Goal: Task Accomplishment & Management: Complete application form

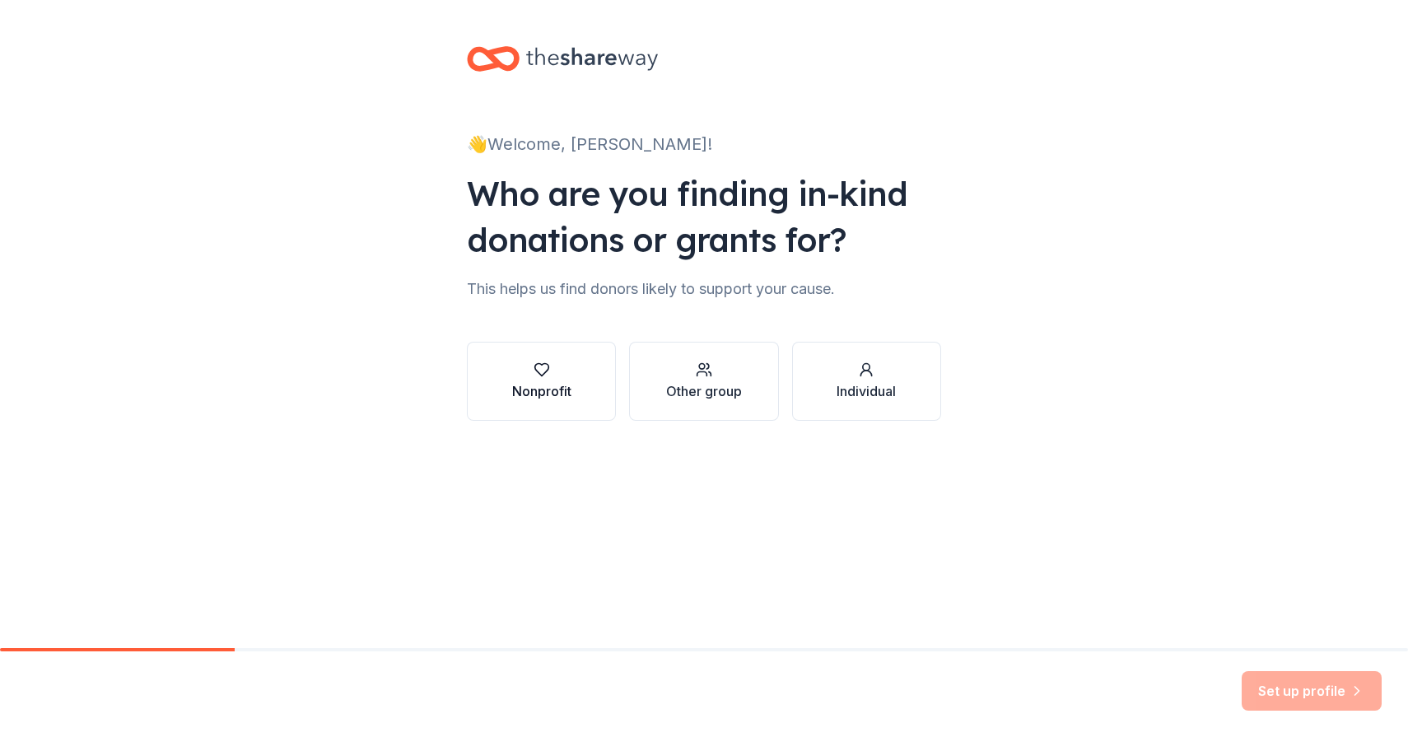
click at [581, 374] on button "Nonprofit" at bounding box center [541, 381] width 149 height 79
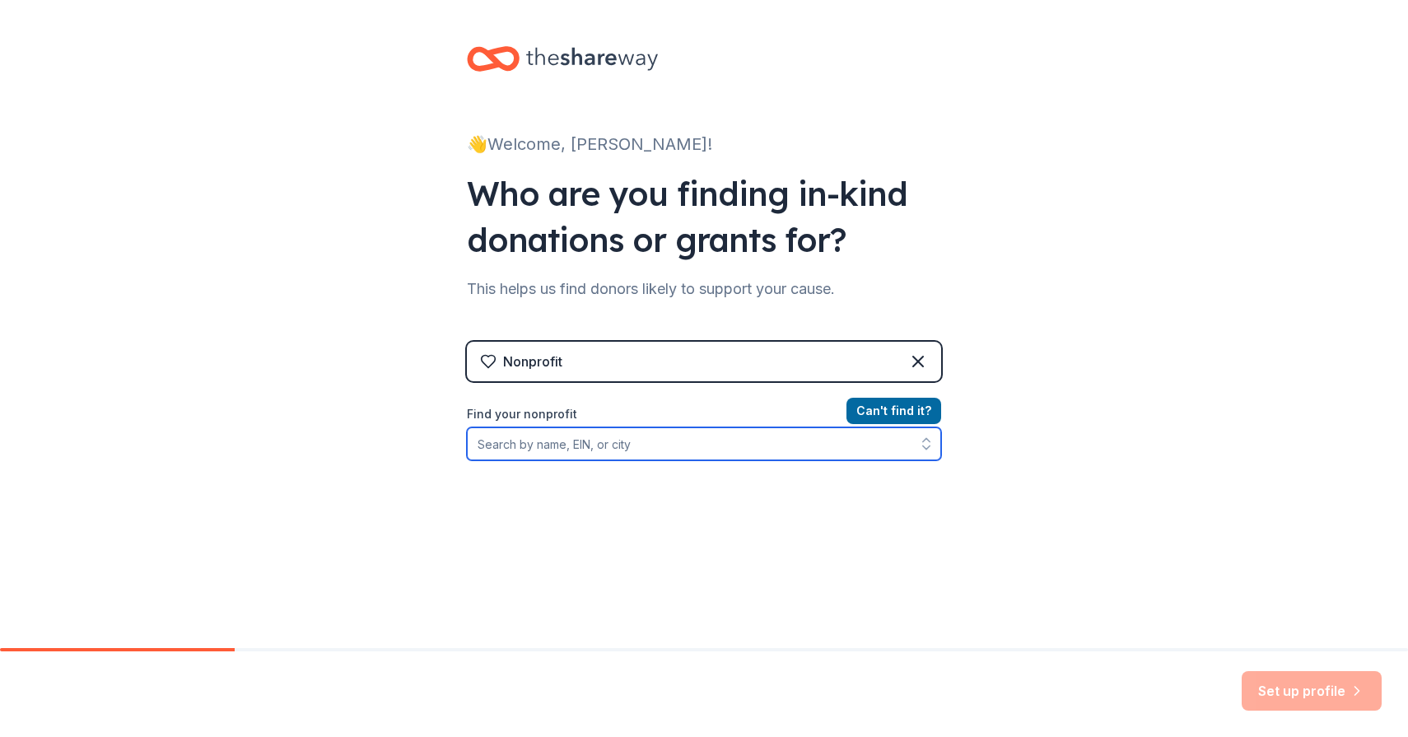
click at [845, 445] on input "Find your nonprofit" at bounding box center [704, 443] width 474 height 33
type input "hopkinton pto"
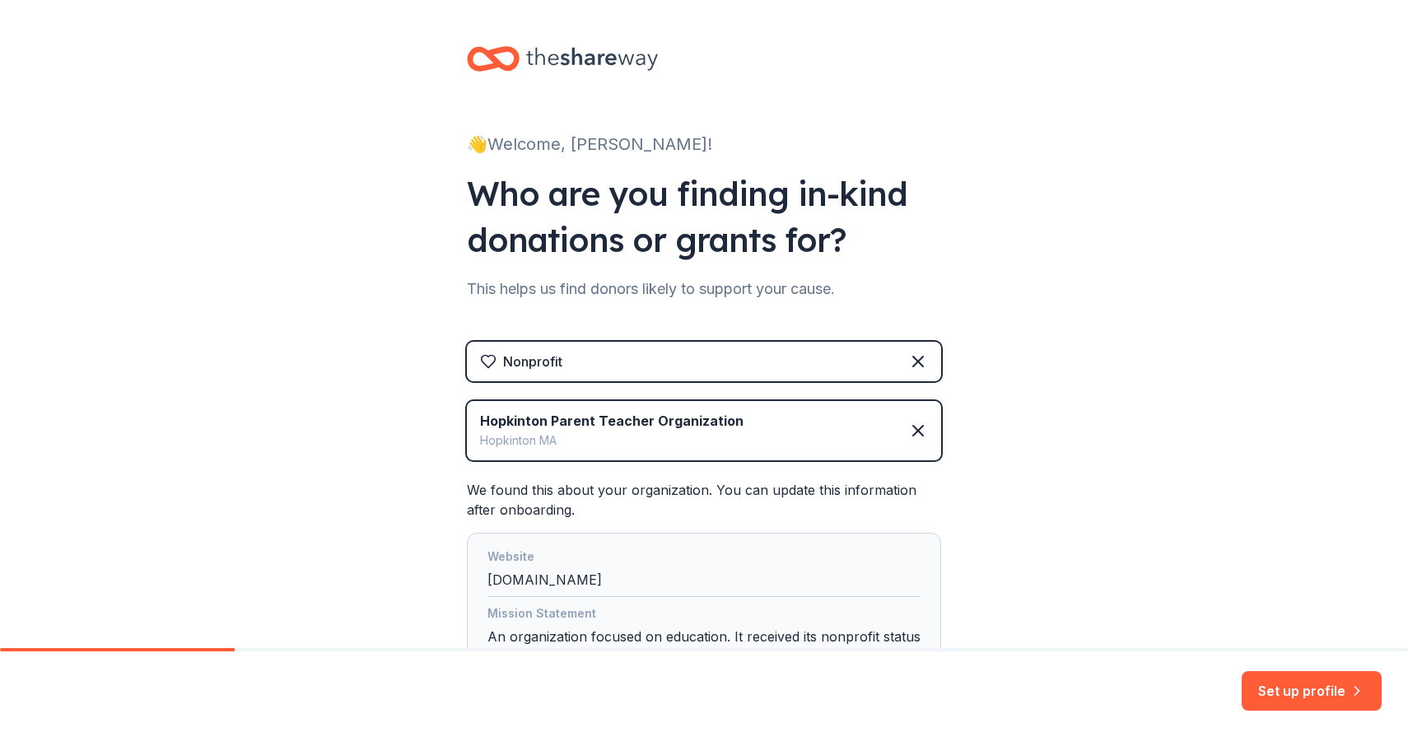
scroll to position [151, 0]
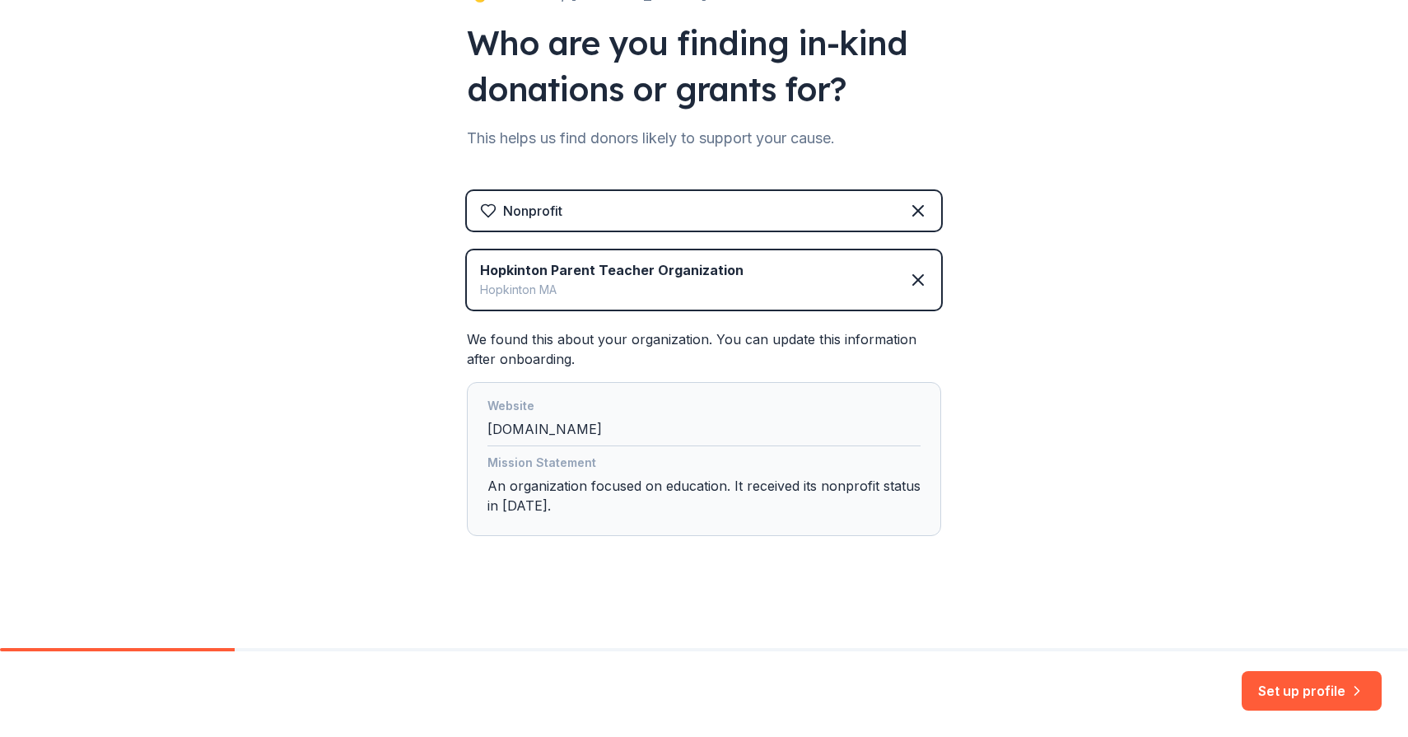
click at [613, 426] on div "Website [DOMAIN_NAME]" at bounding box center [703, 421] width 433 height 50
drag, startPoint x: 599, startPoint y: 427, endPoint x: 483, endPoint y: 426, distance: 116.1
click at [483, 426] on div "Website [DOMAIN_NAME] Mission Statement An organization focused on education. I…" at bounding box center [704, 459] width 474 height 154
copy div "[DOMAIN_NAME]"
click at [779, 387] on div "Website [DOMAIN_NAME] Mission Statement An organization focused on education. I…" at bounding box center [704, 459] width 474 height 154
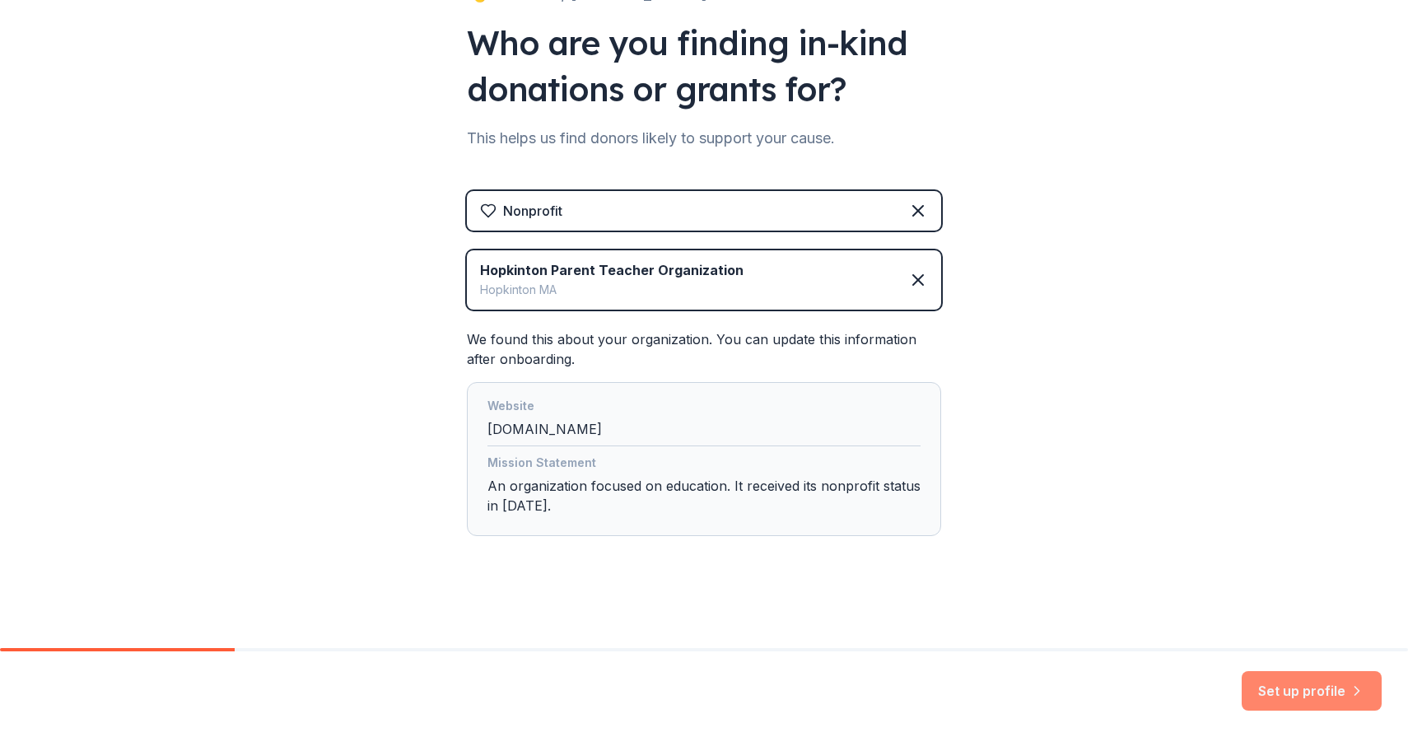
click at [1283, 678] on button "Set up profile" at bounding box center [1311, 691] width 140 height 40
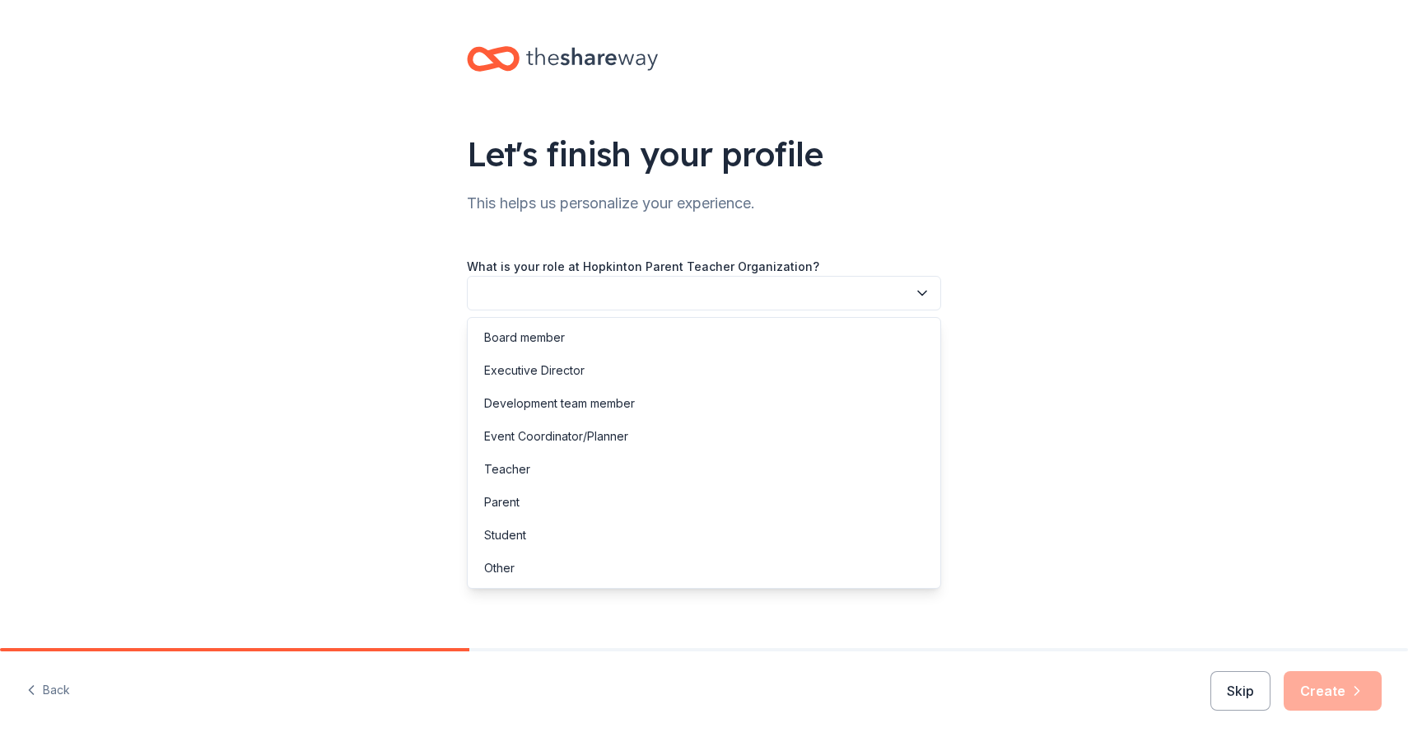
click at [848, 299] on button "button" at bounding box center [704, 293] width 474 height 35
click at [785, 346] on div "Board member" at bounding box center [704, 337] width 466 height 33
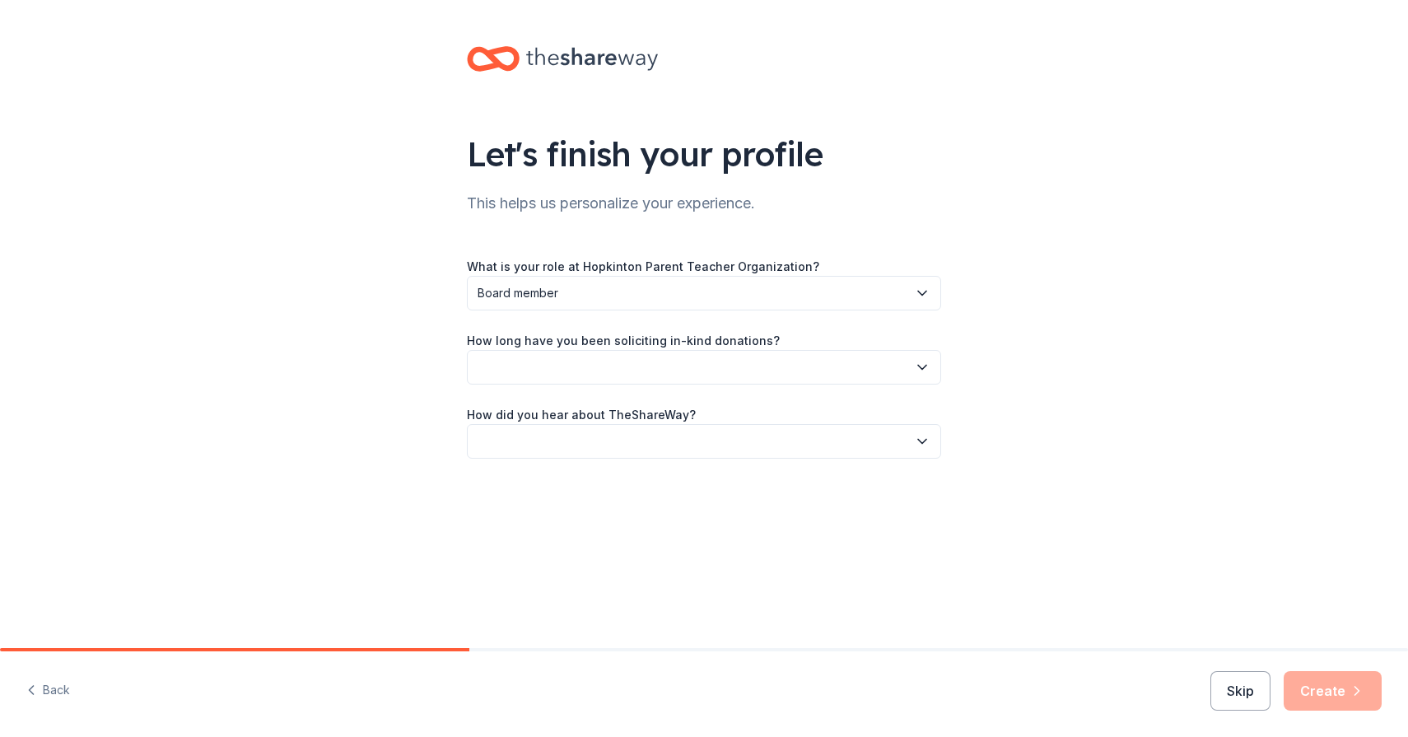
click at [780, 370] on button "button" at bounding box center [704, 367] width 474 height 35
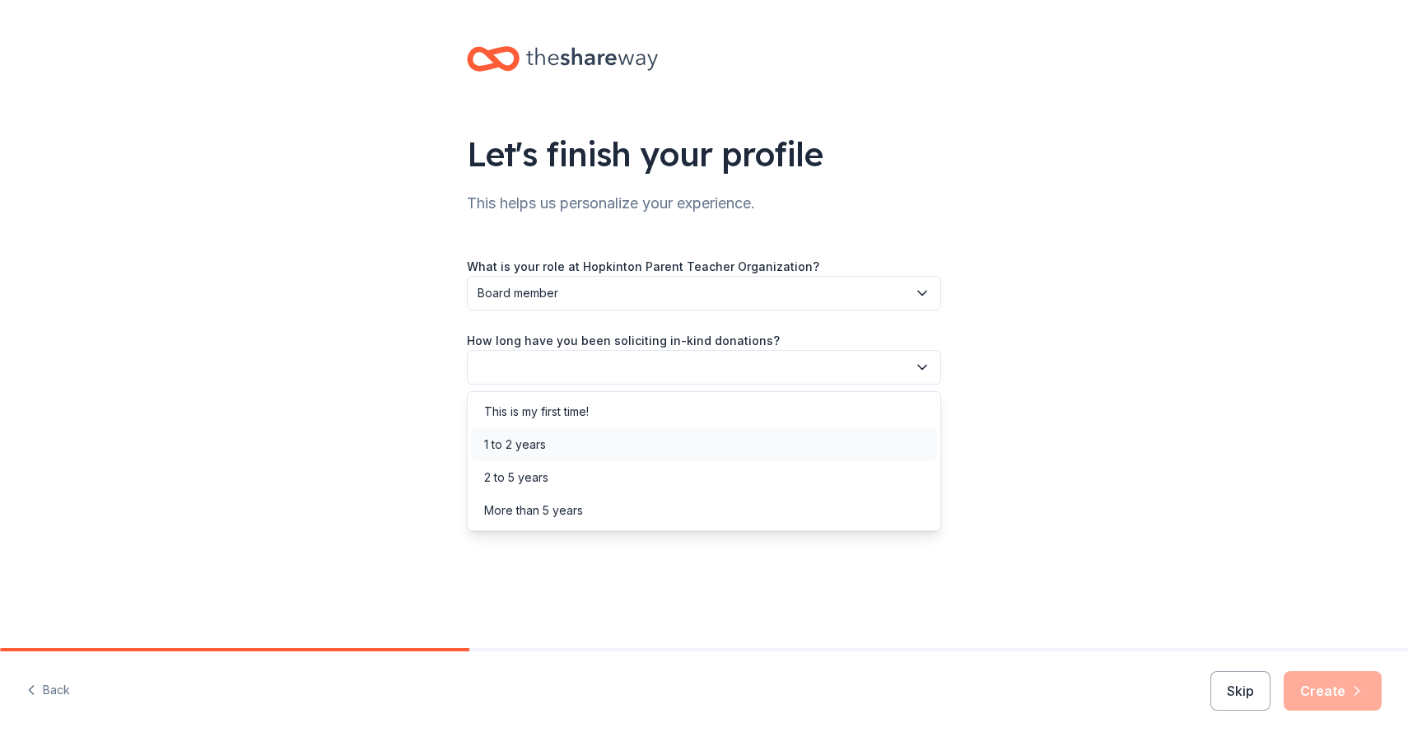
click at [753, 433] on div "1 to 2 years" at bounding box center [704, 444] width 466 height 33
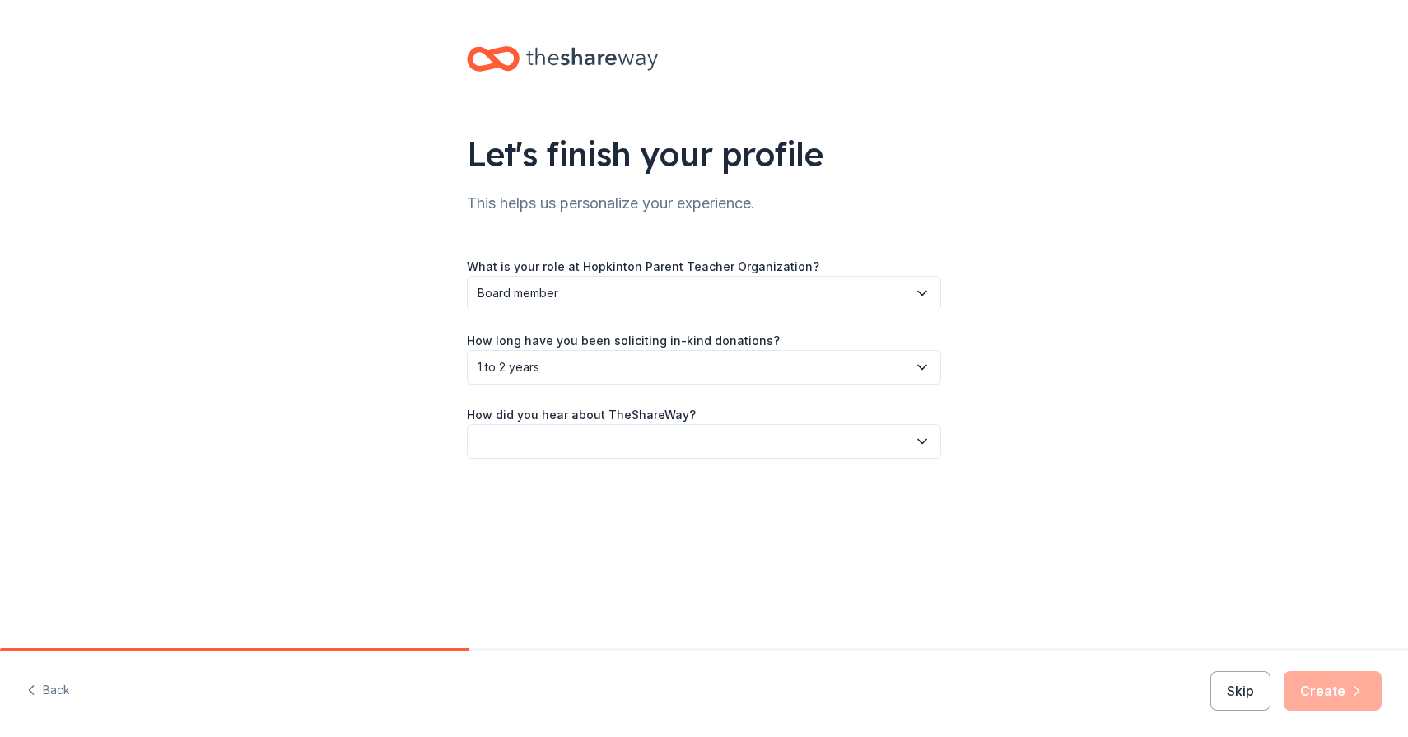
click at [749, 445] on button "button" at bounding box center [704, 441] width 474 height 35
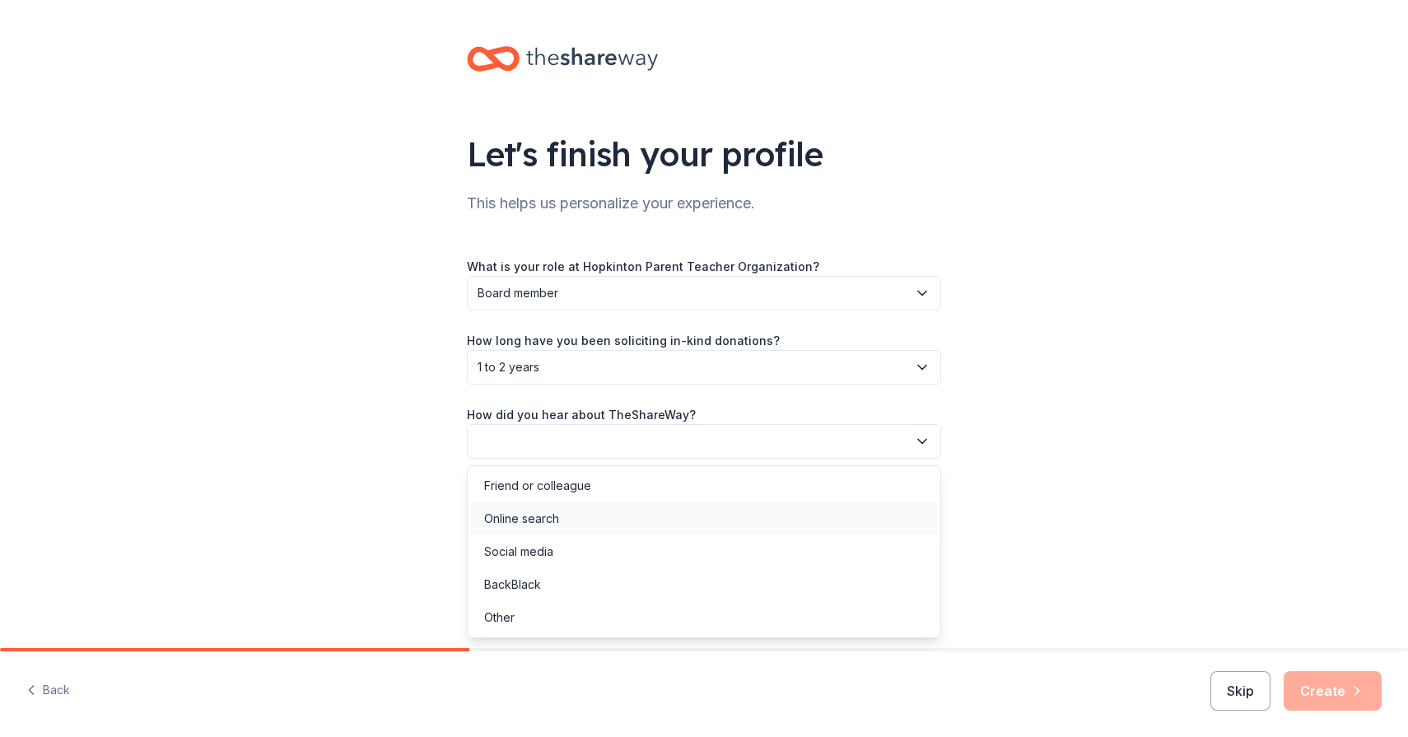
click at [719, 510] on div "Online search" at bounding box center [704, 518] width 466 height 33
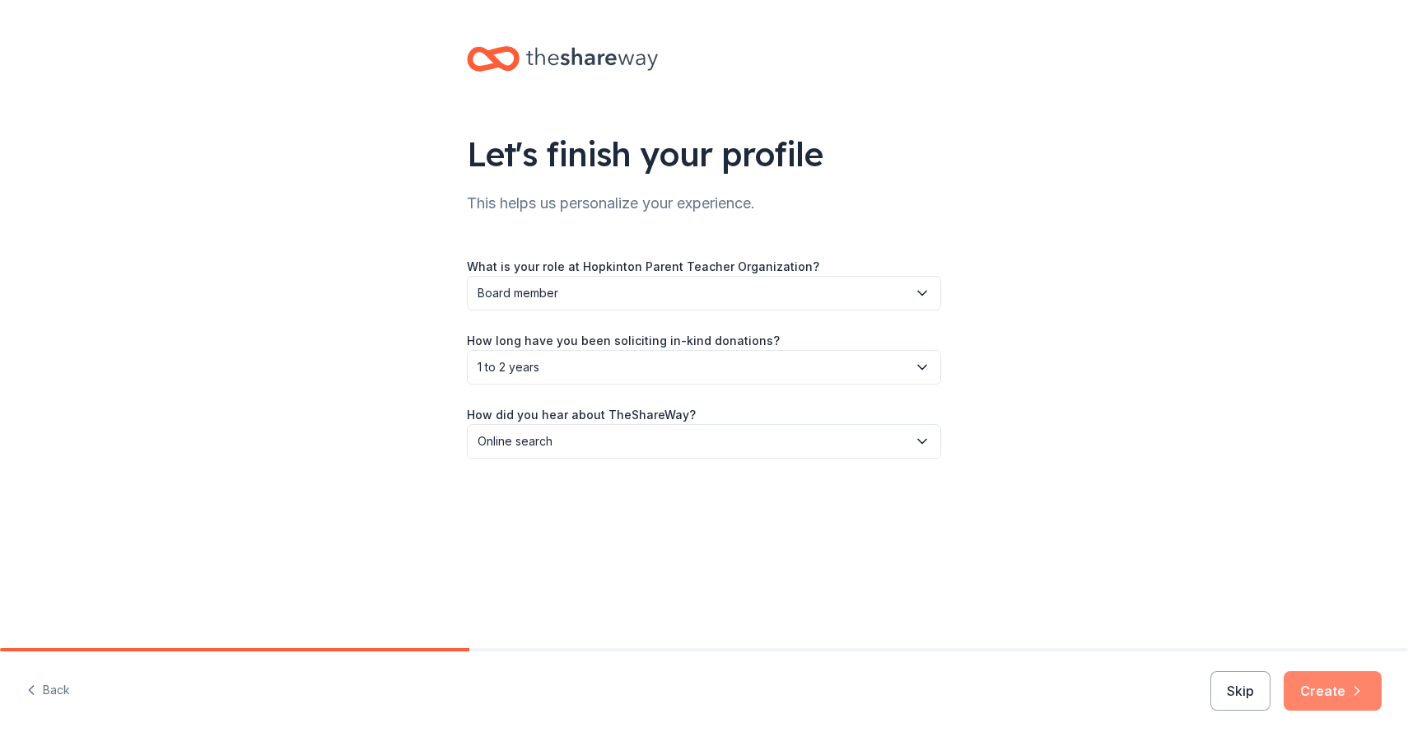
click at [1297, 681] on button "Create" at bounding box center [1332, 691] width 98 height 40
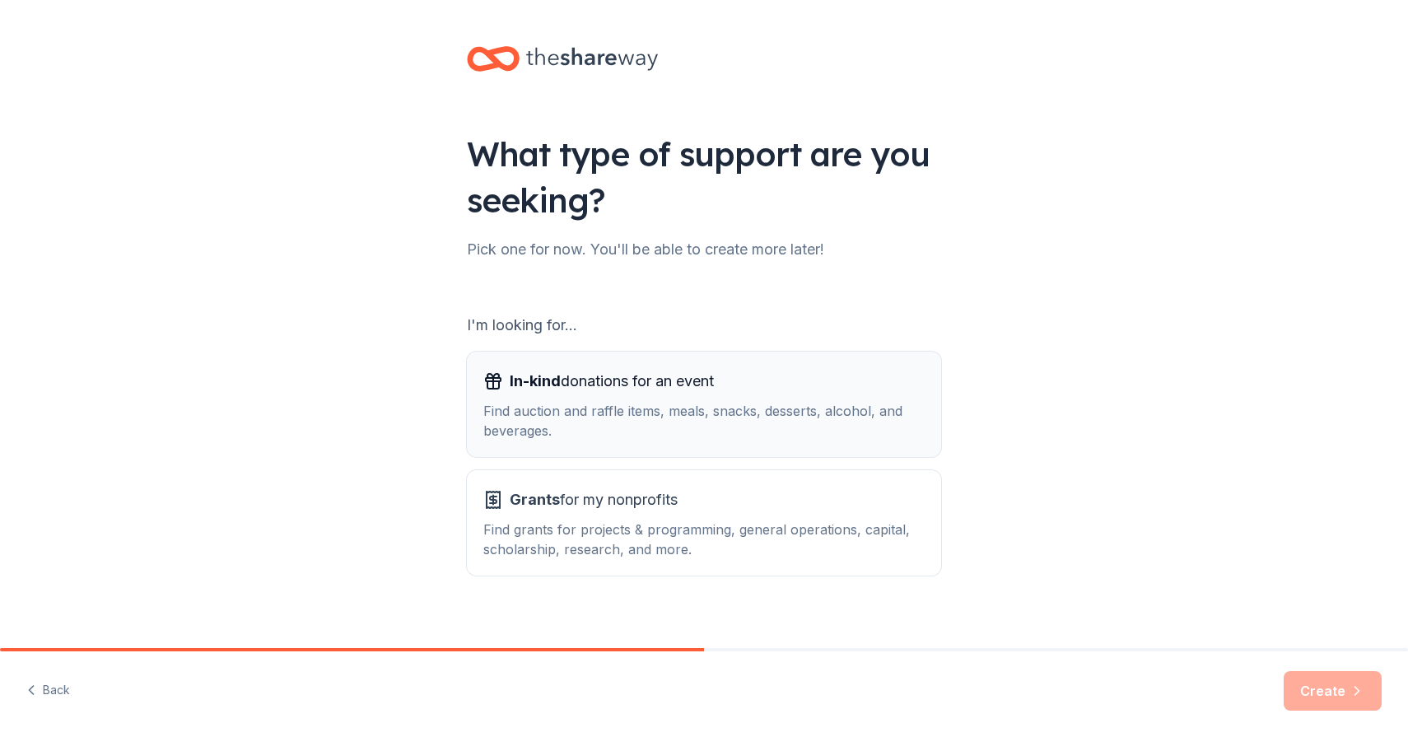
click at [808, 384] on div "In-kind donations for an event" at bounding box center [703, 381] width 441 height 26
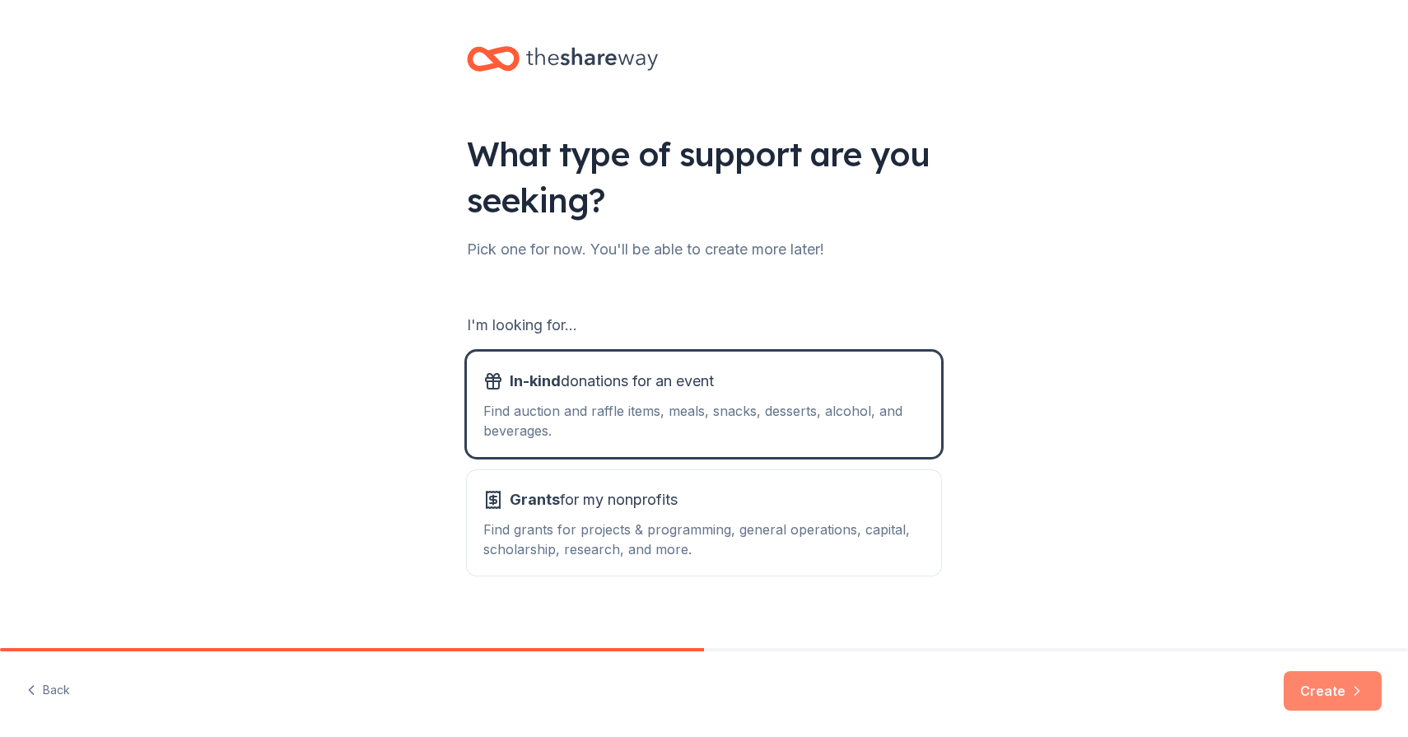
click at [1314, 692] on button "Create" at bounding box center [1332, 691] width 98 height 40
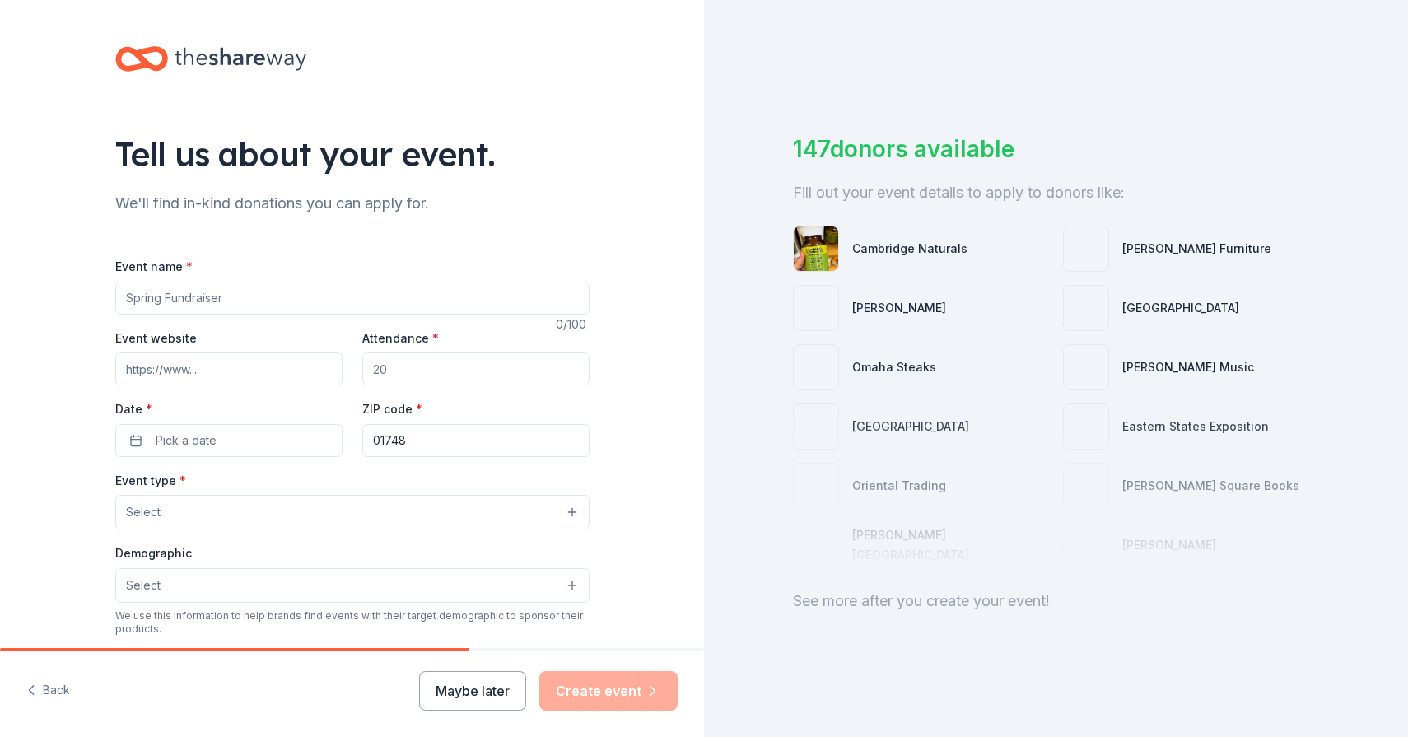
scroll to position [1, 0]
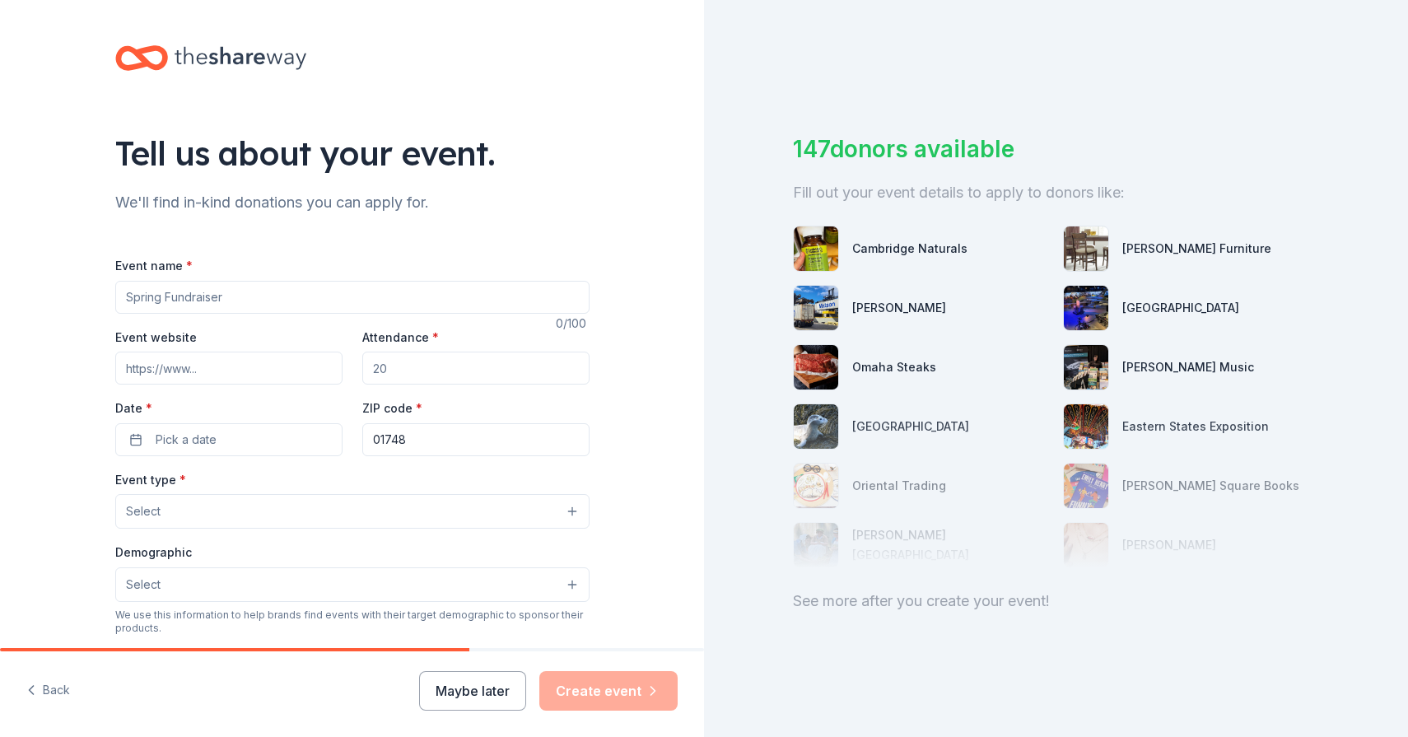
click at [512, 287] on input "Event name *" at bounding box center [352, 297] width 474 height 33
click at [512, 288] on input "Event name *" at bounding box center [352, 297] width 474 height 33
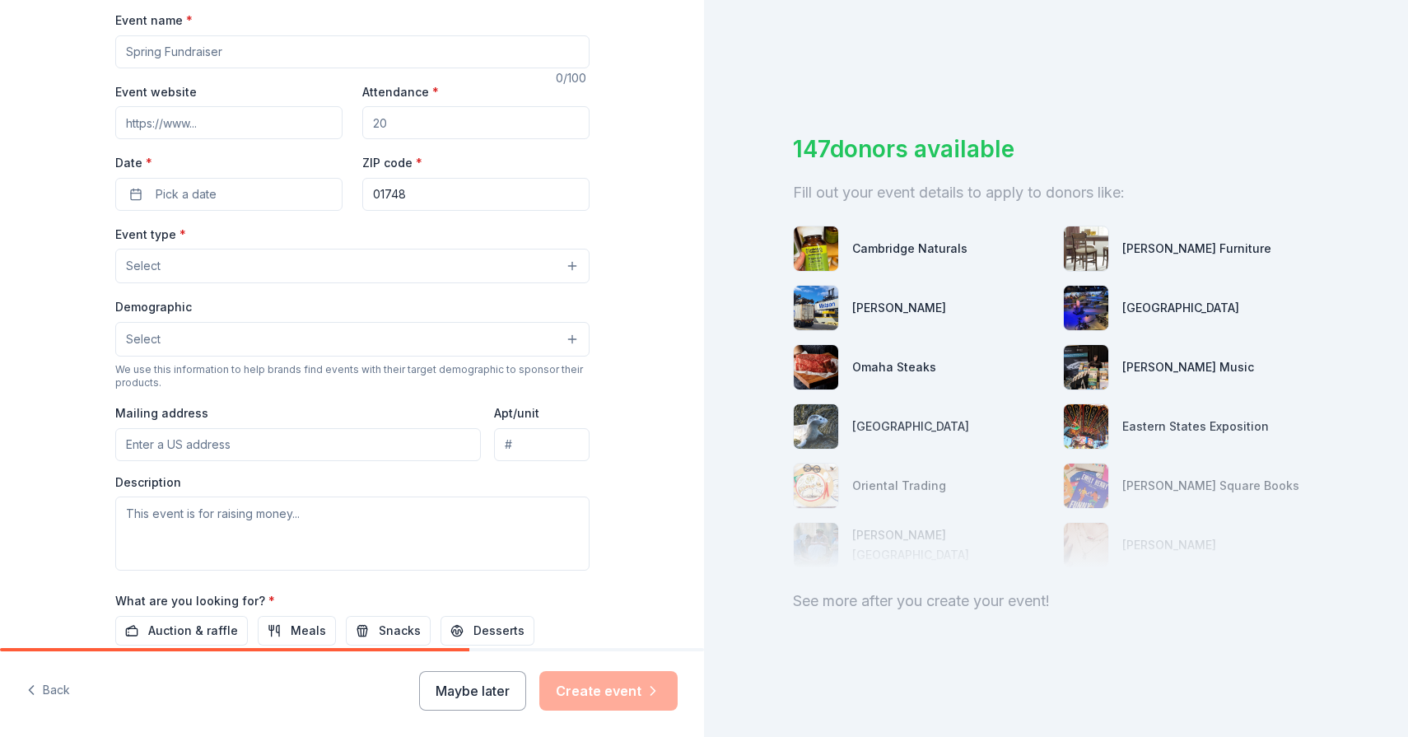
scroll to position [0, 0]
